Goal: Book appointment/travel/reservation

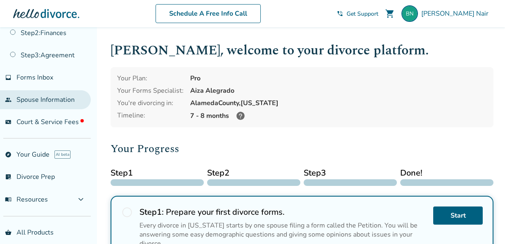
scroll to position [81, 0]
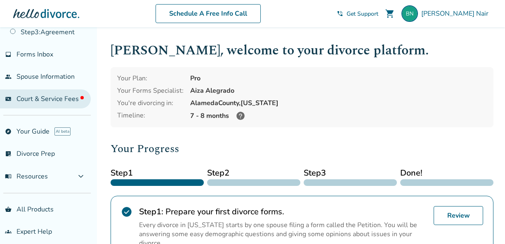
click at [59, 97] on span "Court & Service Fees" at bounding box center [49, 98] width 67 height 9
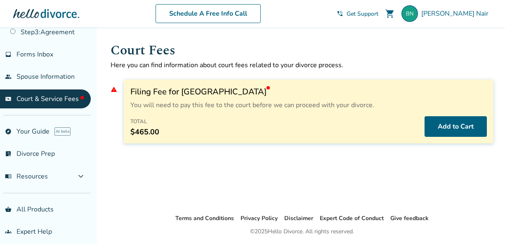
scroll to position [86, 0]
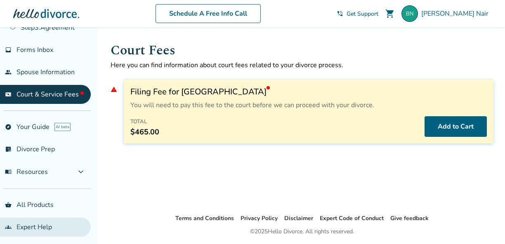
click at [36, 226] on link "groups Expert Help" at bounding box center [45, 227] width 91 height 19
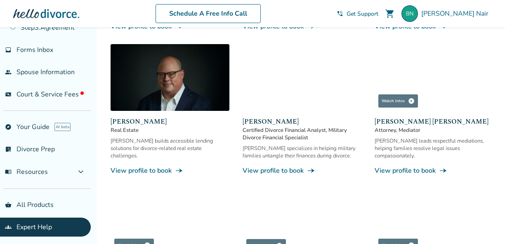
scroll to position [537, 0]
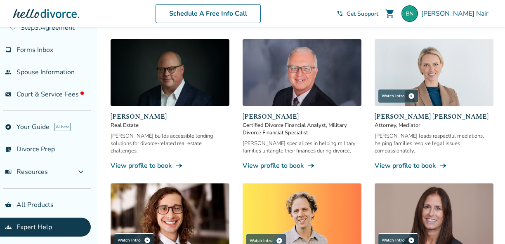
click at [154, 161] on link "View profile to book line_end_arrow_notch" at bounding box center [169, 165] width 119 height 9
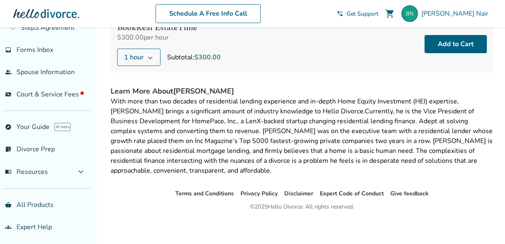
scroll to position [112, 0]
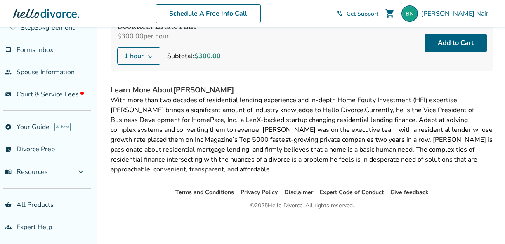
click at [152, 54] on icon at bounding box center [150, 56] width 7 height 7
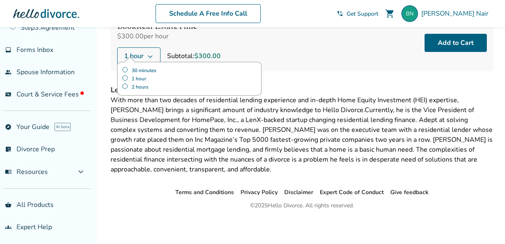
click at [146, 70] on label "30 minutes" at bounding box center [189, 70] width 135 height 8
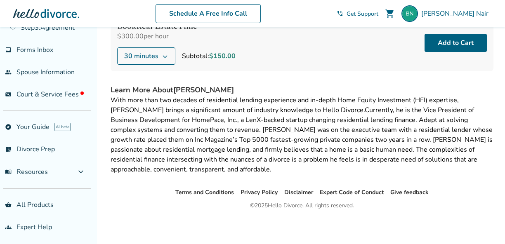
click at [296, 66] on div "Book Real Estate Time $300.00 per hour 30 minutes Subtotal: $150.00 Add to Cart" at bounding box center [301, 42] width 383 height 57
click at [457, 41] on button "Add to Cart" at bounding box center [455, 43] width 62 height 18
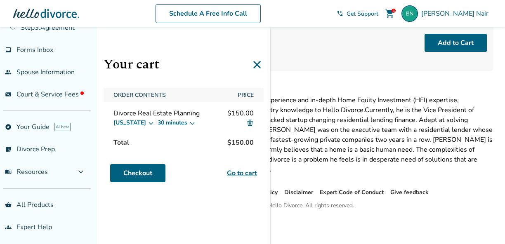
click at [246, 173] on link "Go to cart" at bounding box center [242, 173] width 30 height 10
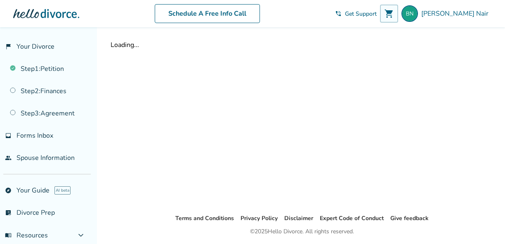
scroll to position [27, 0]
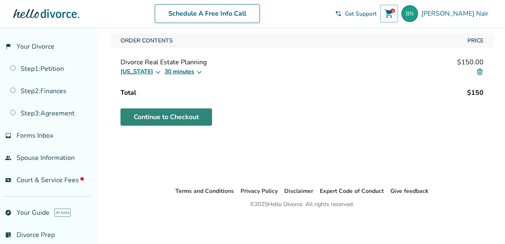
click at [191, 120] on link "Continue to Checkout" at bounding box center [166, 116] width 92 height 17
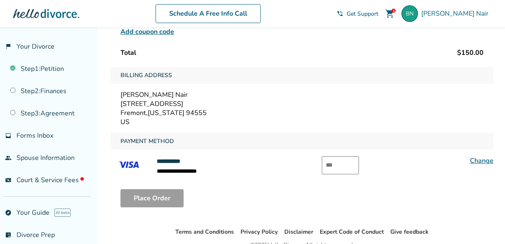
scroll to position [118, 0]
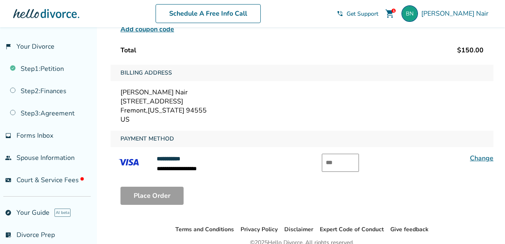
click at [336, 165] on input "text" at bounding box center [340, 163] width 37 height 18
type input "***"
click at [152, 195] on button "Place Order" at bounding box center [151, 196] width 63 height 18
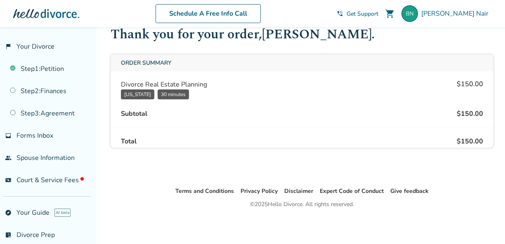
scroll to position [33, 0]
